Goal: Task Accomplishment & Management: Use online tool/utility

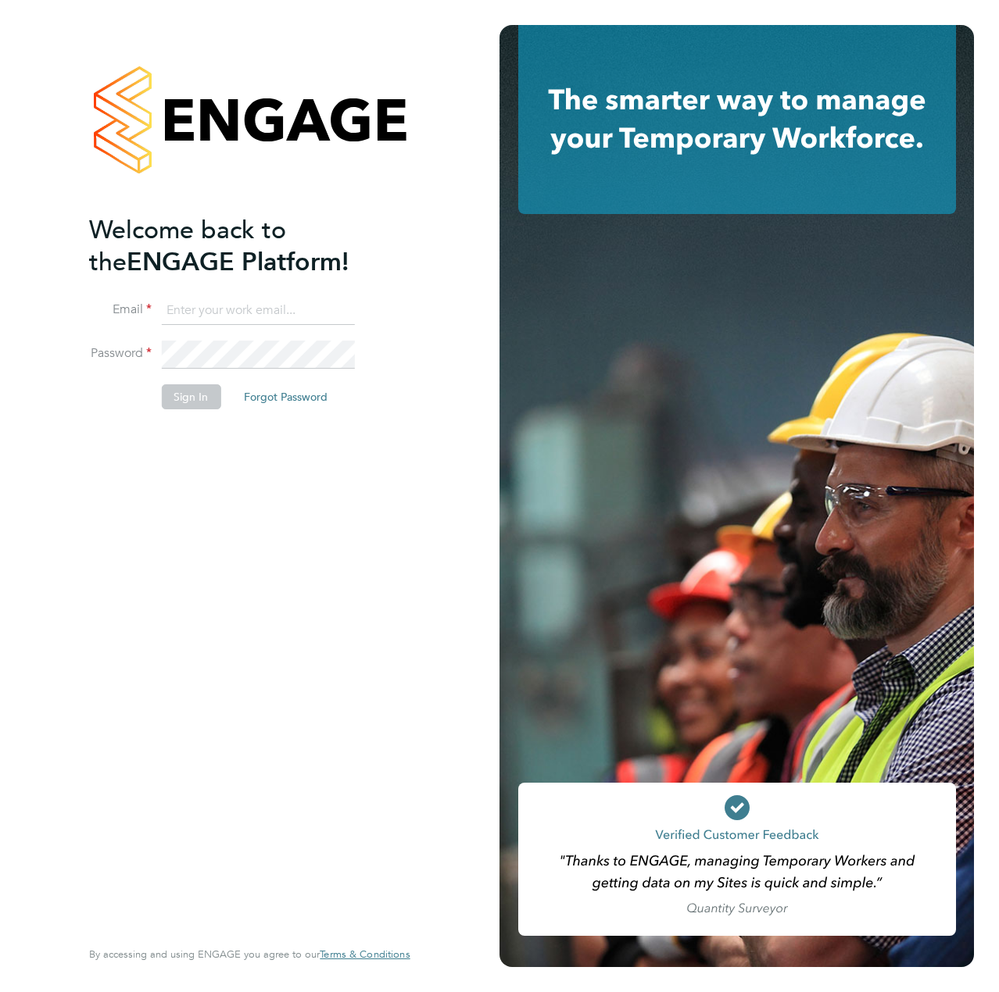
type input "liam.dunienville@vistry.co.uk"
click at [194, 399] on button "Sign In" at bounding box center [190, 396] width 59 height 25
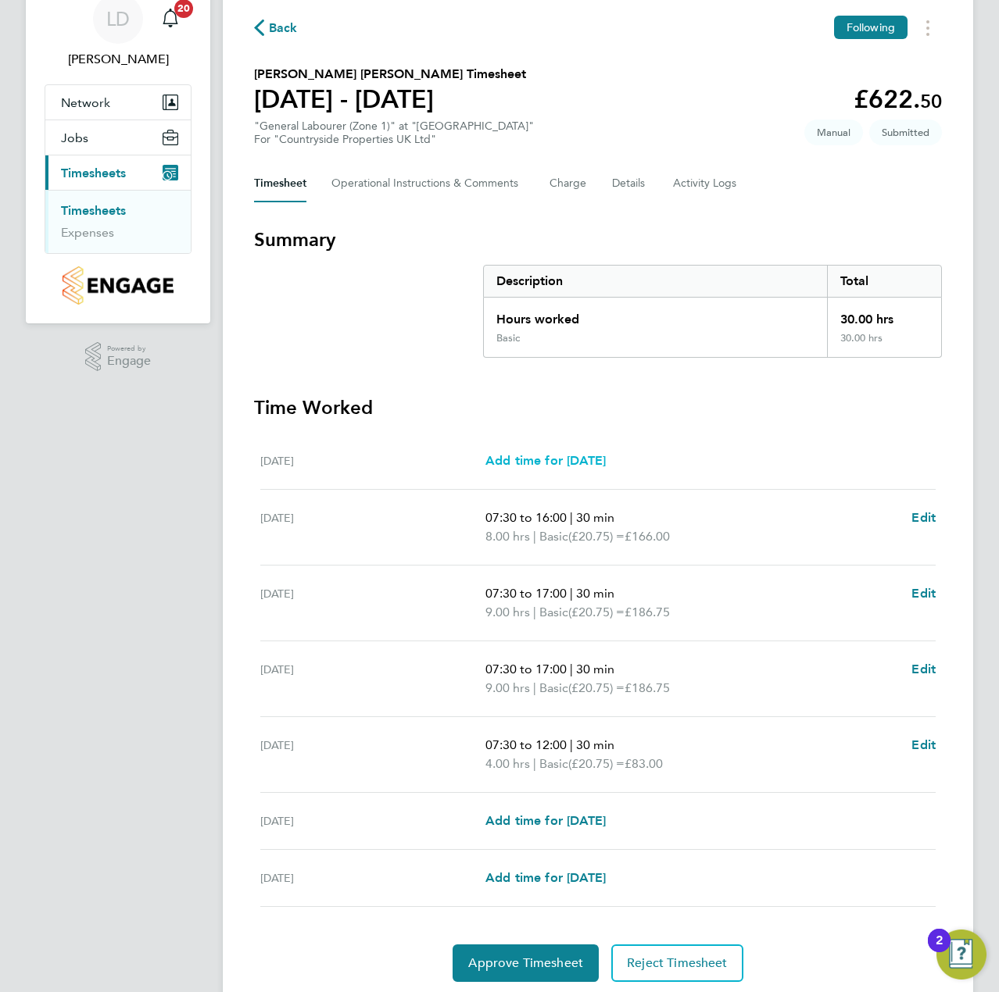
scroll to position [118, 0]
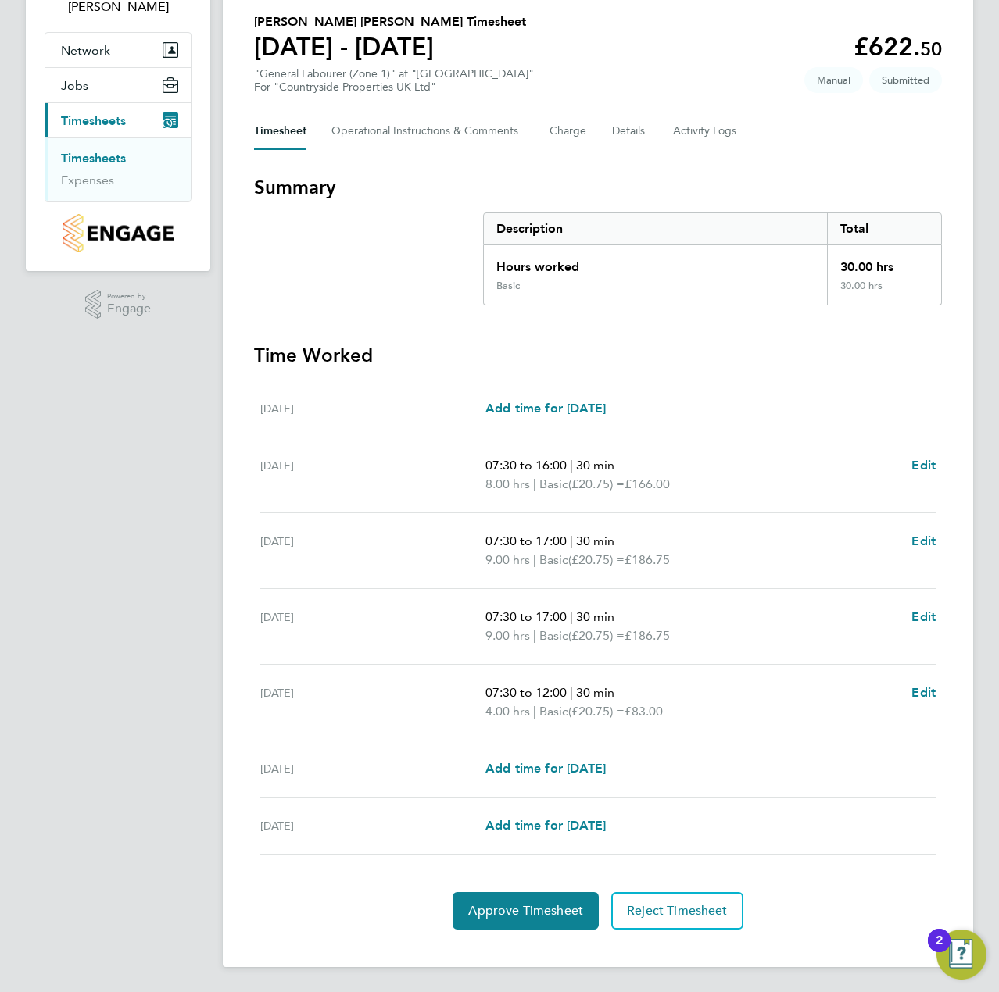
click at [450, 912] on div "Approve Timesheet Reject Timesheet" at bounding box center [598, 911] width 688 height 38
click at [523, 916] on span "Approve Timesheet" at bounding box center [525, 911] width 115 height 16
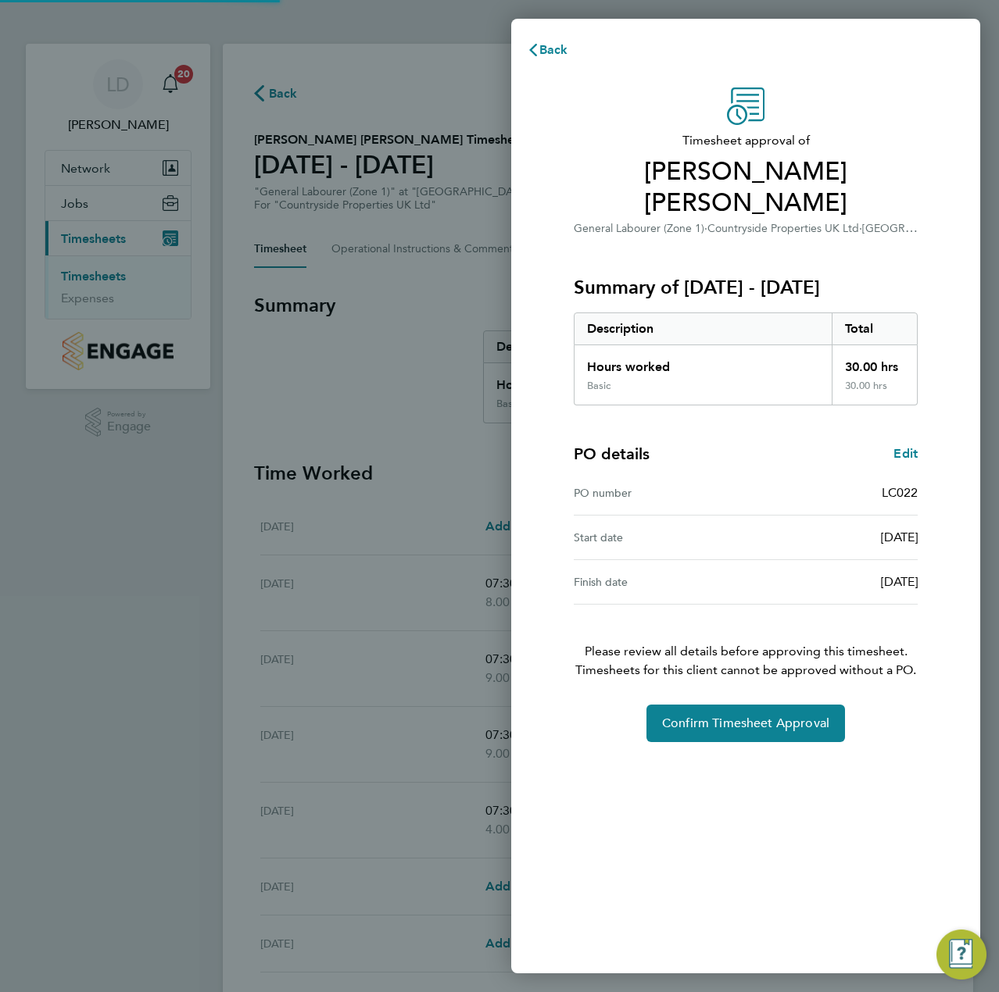
click at [696, 701] on div "Timesheet approval of [PERSON_NAME] [PERSON_NAME] General Labourer (Zone 1) · C…" at bounding box center [745, 415] width 381 height 655
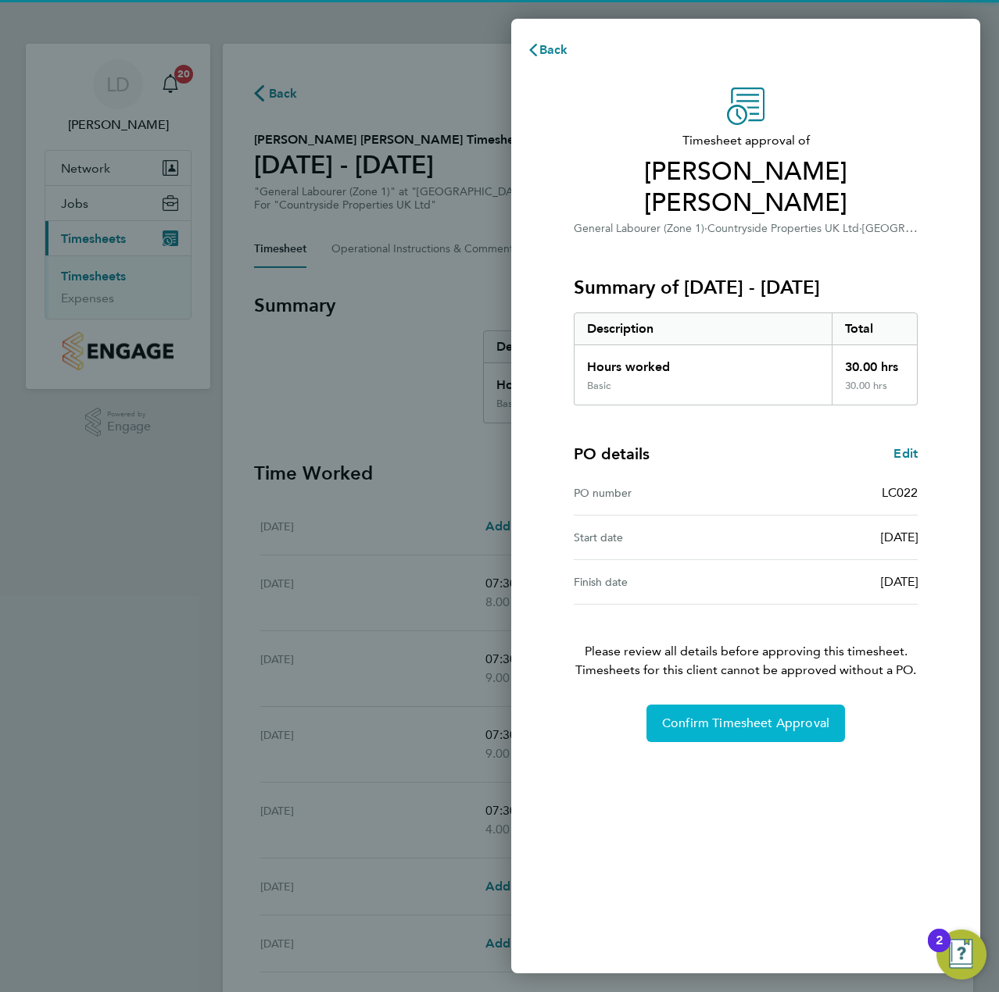
click at [685, 739] on button "Confirm Timesheet Approval" at bounding box center [745, 724] width 198 height 38
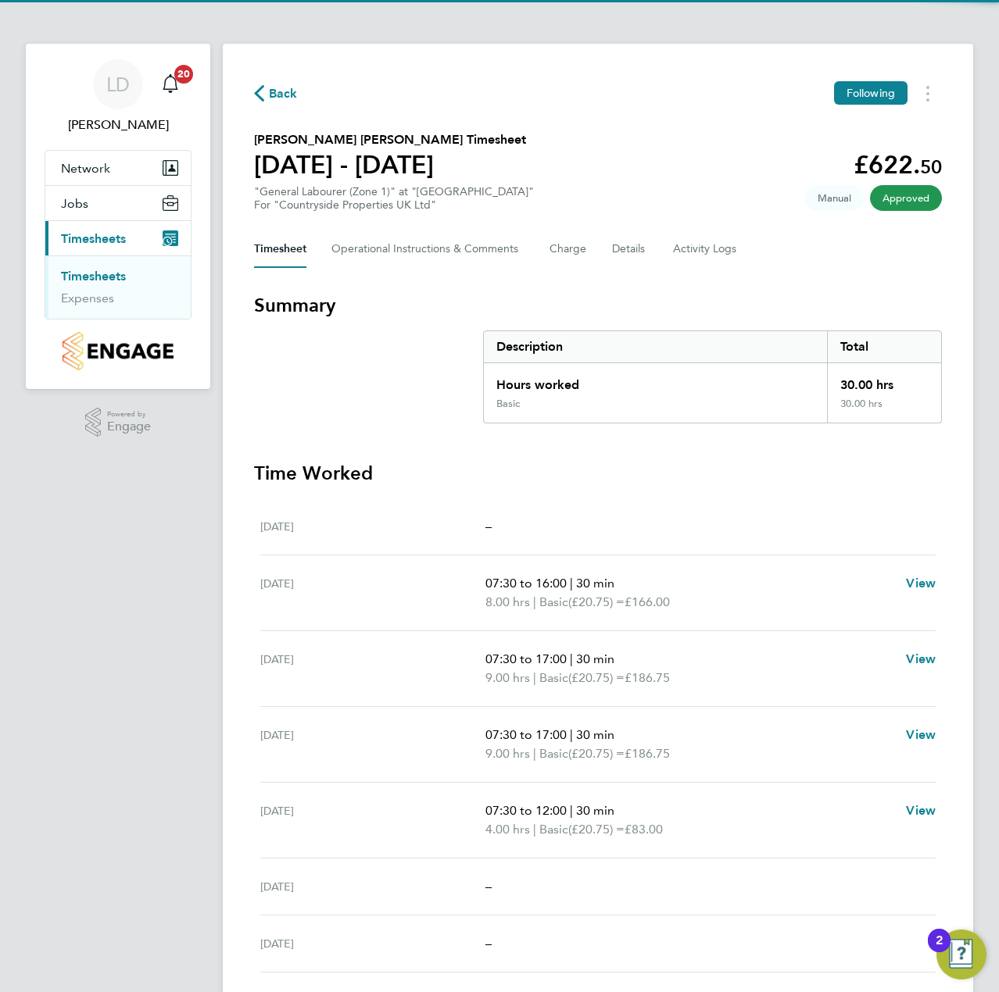
click at [274, 98] on span "Back" at bounding box center [283, 93] width 29 height 19
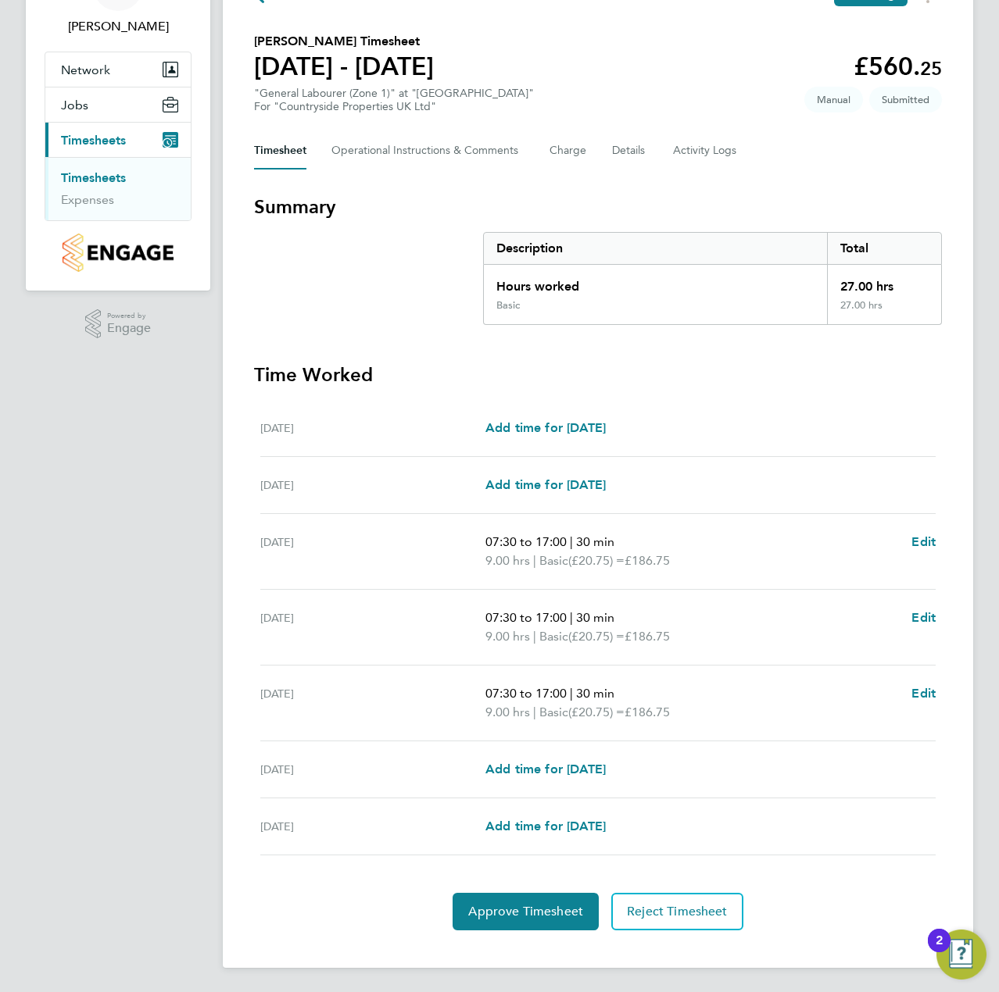
scroll to position [99, 0]
drag, startPoint x: 499, startPoint y: 901, endPoint x: 507, endPoint y: 906, distance: 9.1
click at [499, 902] on button "Approve Timesheet" at bounding box center [525, 911] width 146 height 38
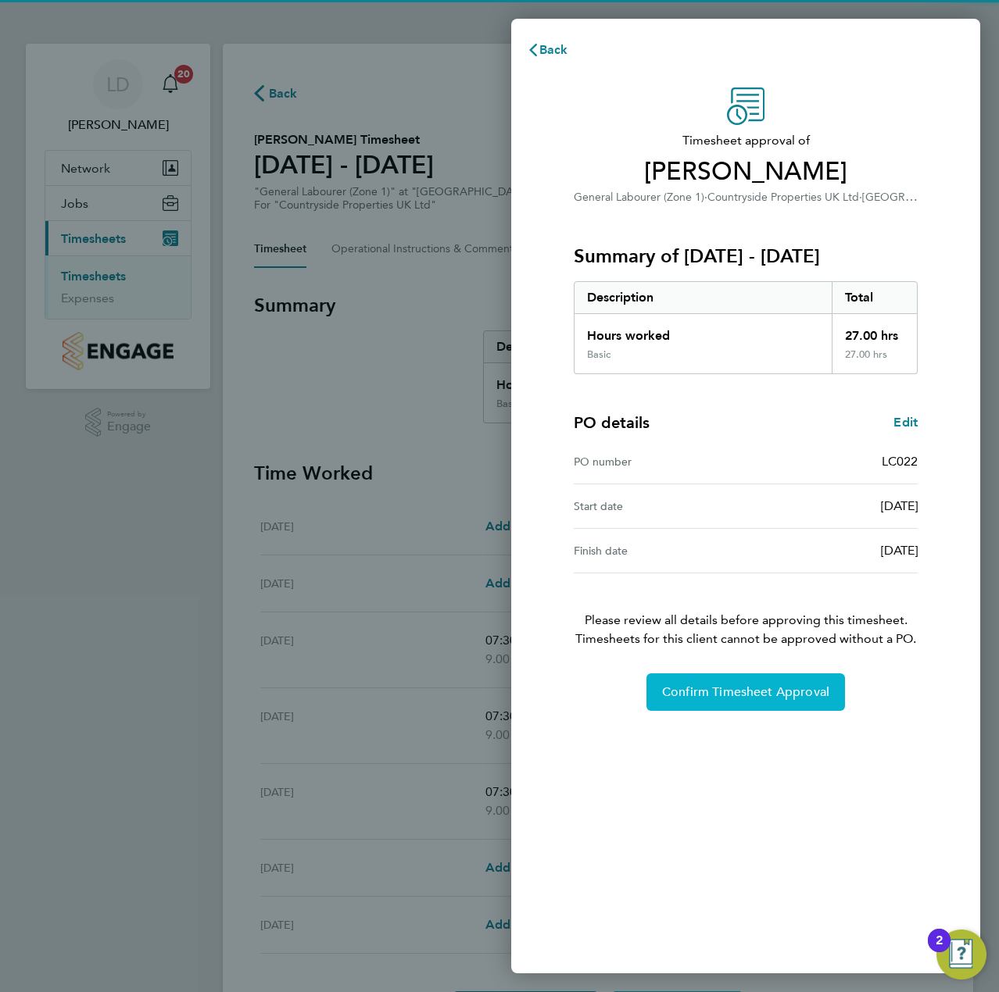
click at [693, 702] on button "Confirm Timesheet Approval" at bounding box center [745, 693] width 198 height 38
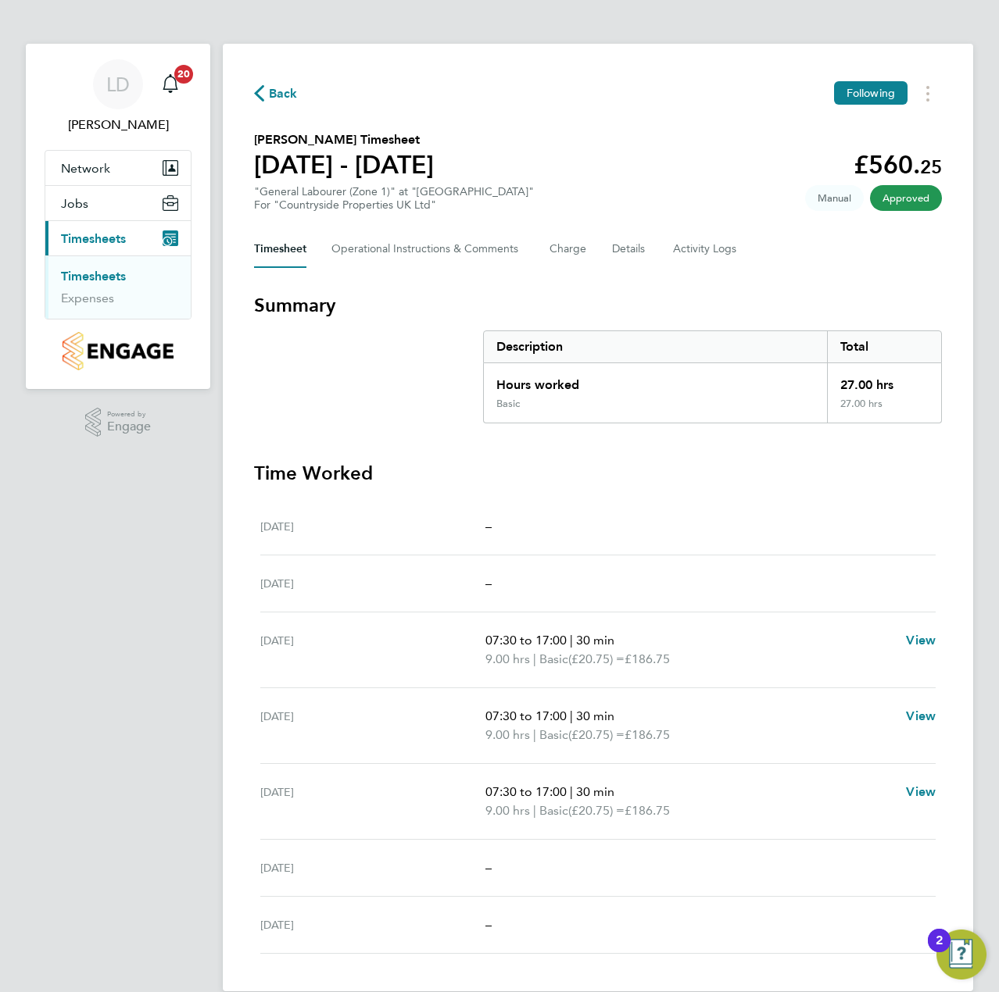
click at [283, 89] on span "Back" at bounding box center [283, 93] width 29 height 19
